Goal: Task Accomplishment & Management: Manage account settings

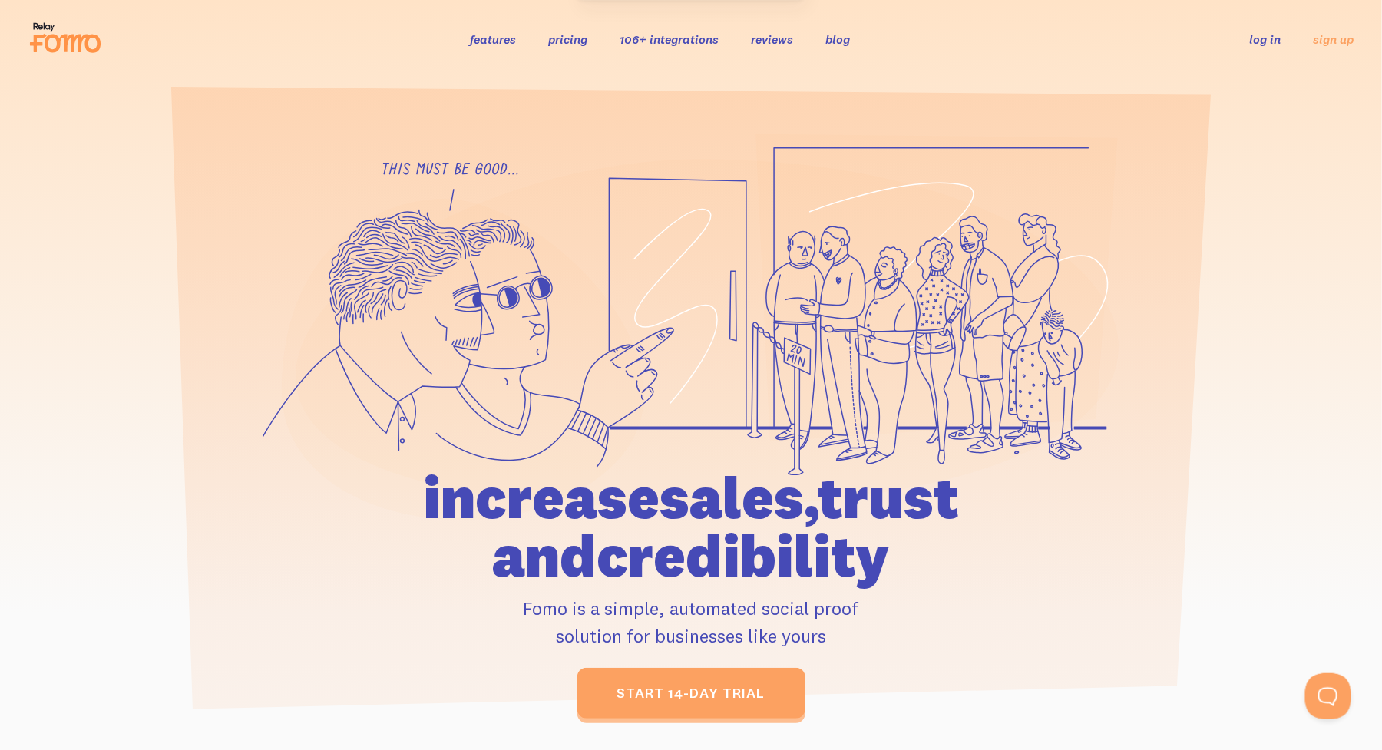
click at [1253, 38] on link "log in" at bounding box center [1265, 38] width 31 height 15
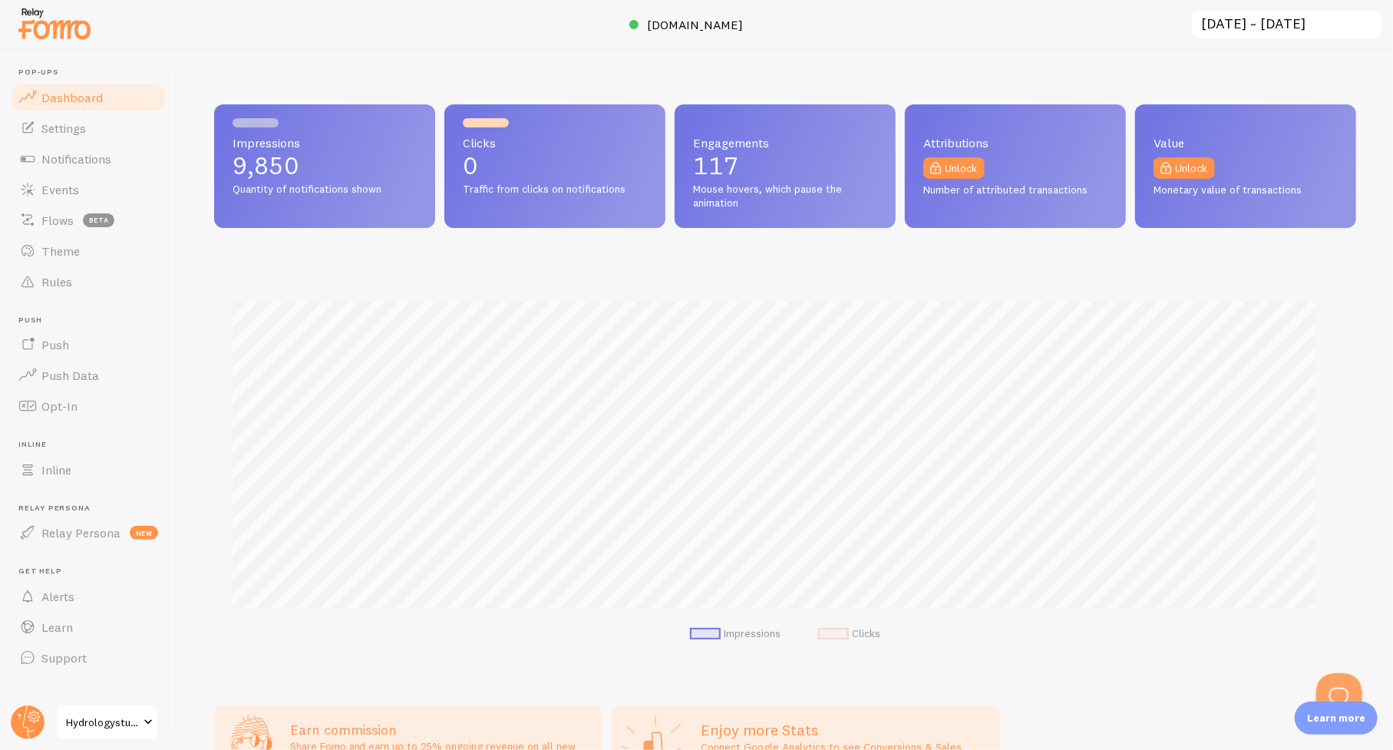
scroll to position [767204, 766476]
click at [58, 192] on span "Events" at bounding box center [60, 189] width 38 height 15
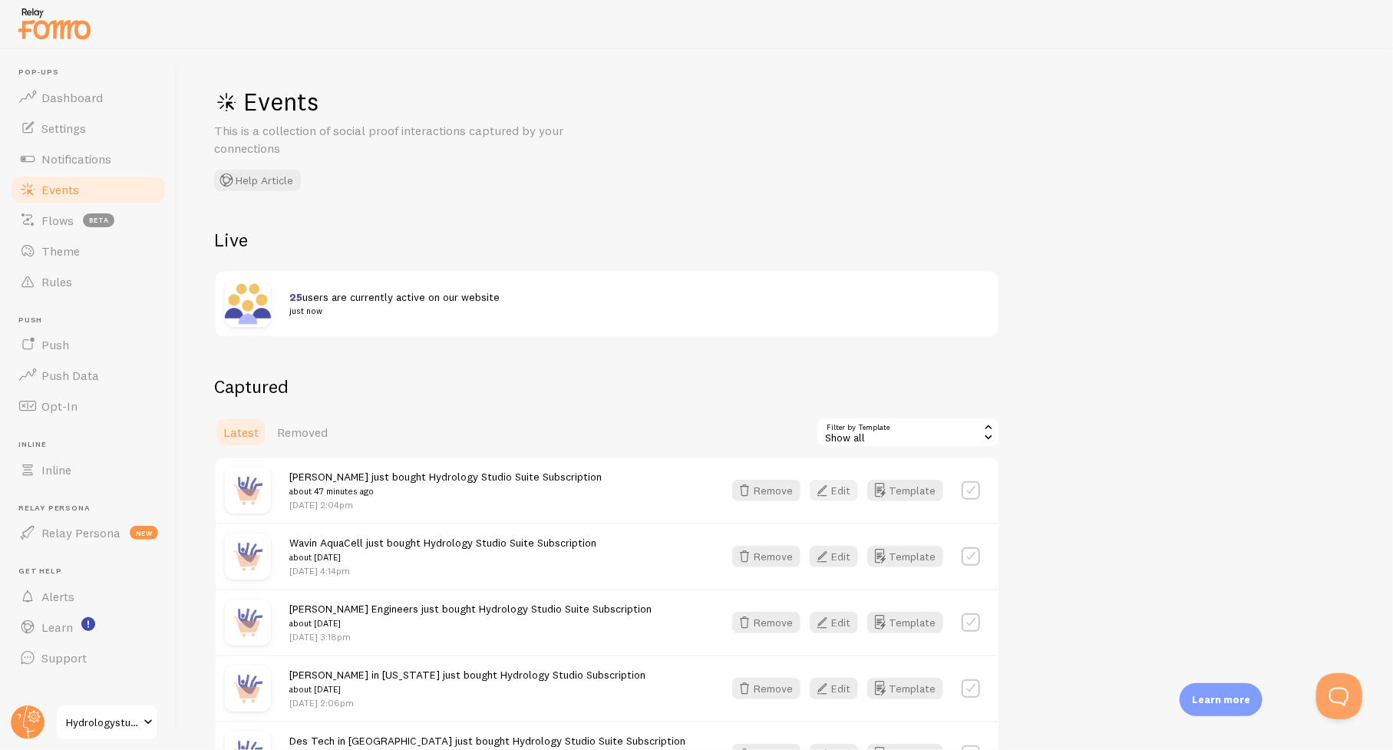
click at [841, 491] on button "Edit" at bounding box center [834, 490] width 48 height 21
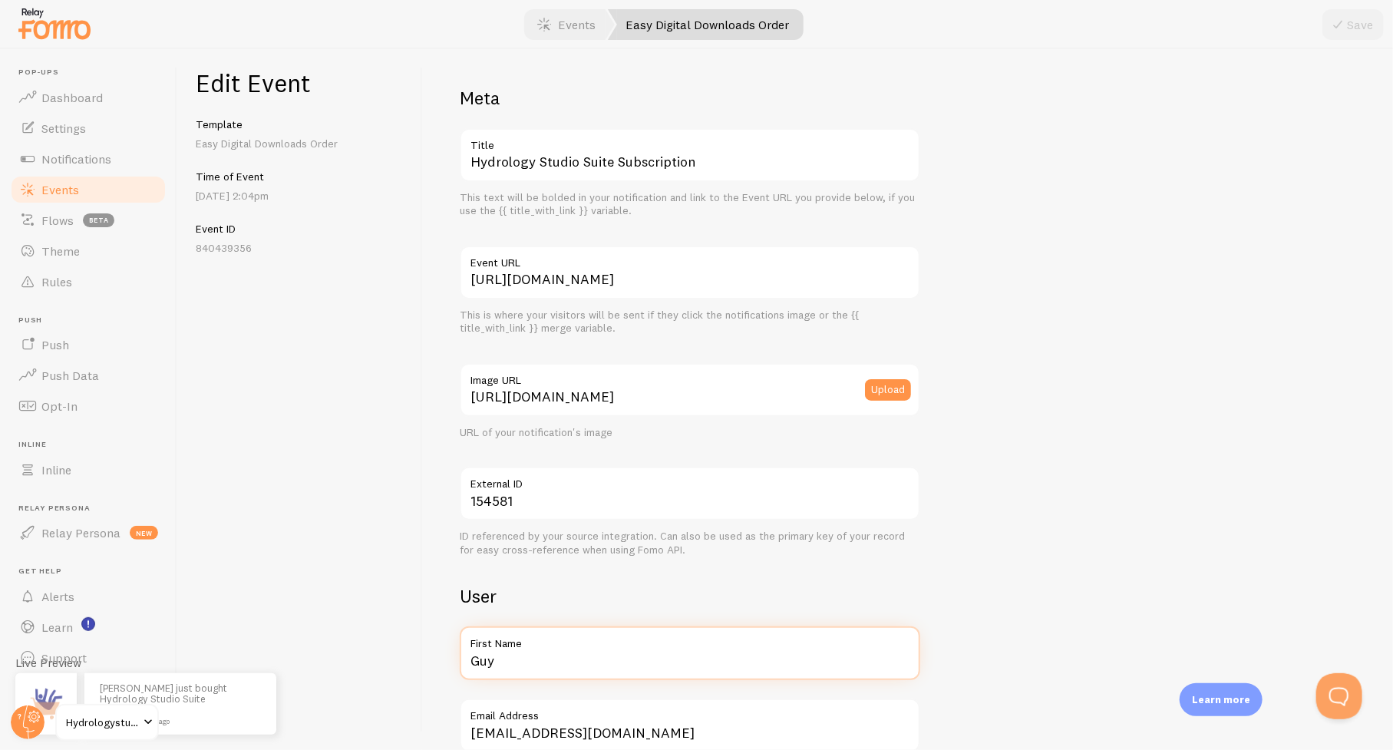
click at [577, 663] on input "Guy" at bounding box center [690, 653] width 461 height 54
type input "Great River Engineering"
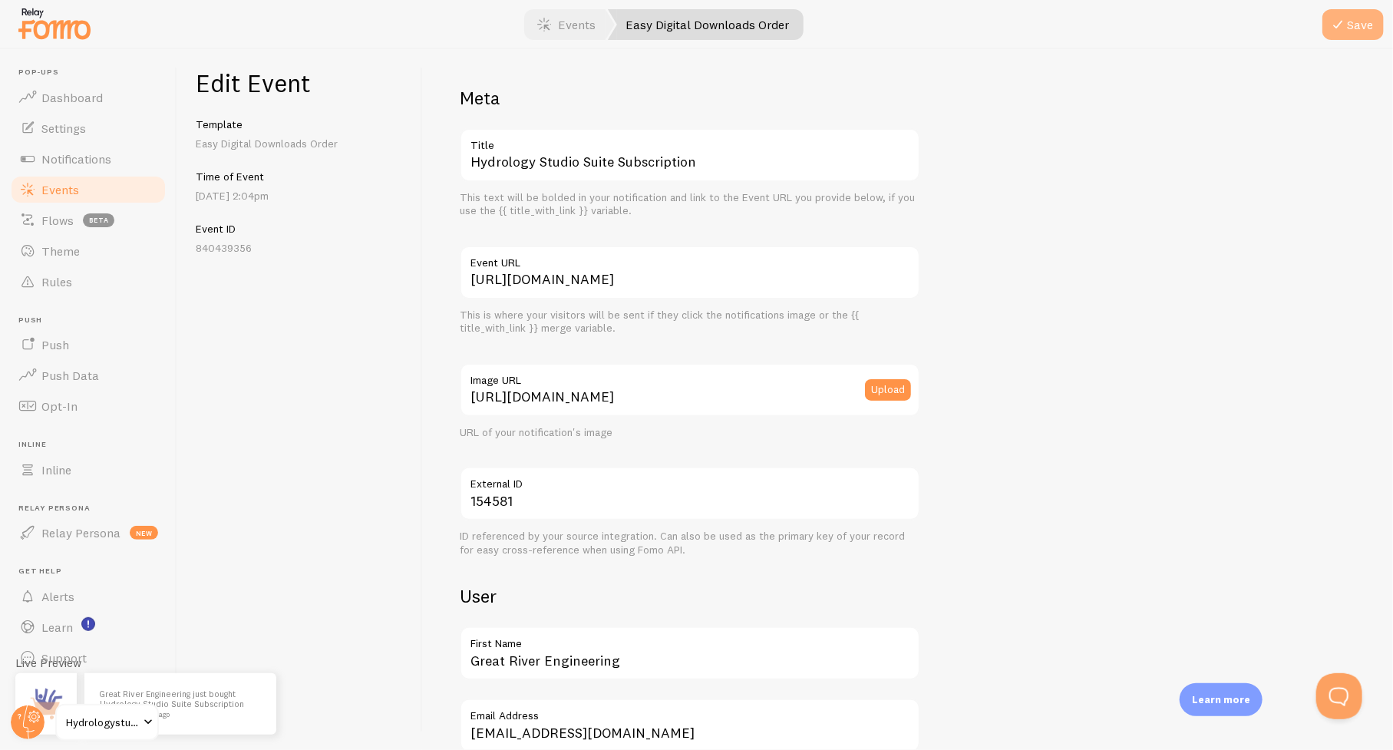
click at [1359, 21] on button "Save" at bounding box center [1353, 24] width 61 height 31
click at [62, 189] on span "Events" at bounding box center [60, 189] width 38 height 15
